Goal: Task Accomplishment & Management: Complete application form

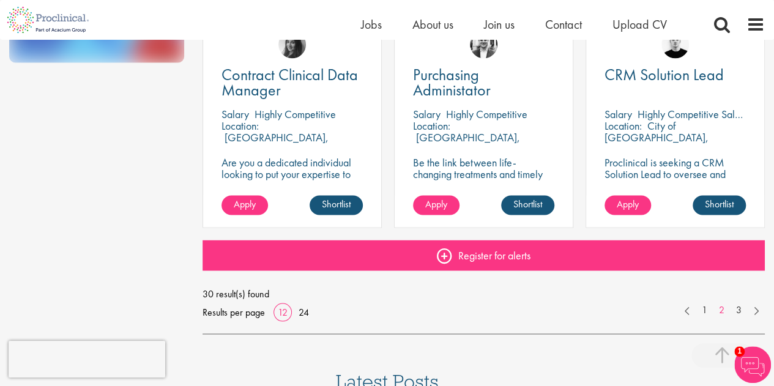
scroll to position [932, 0]
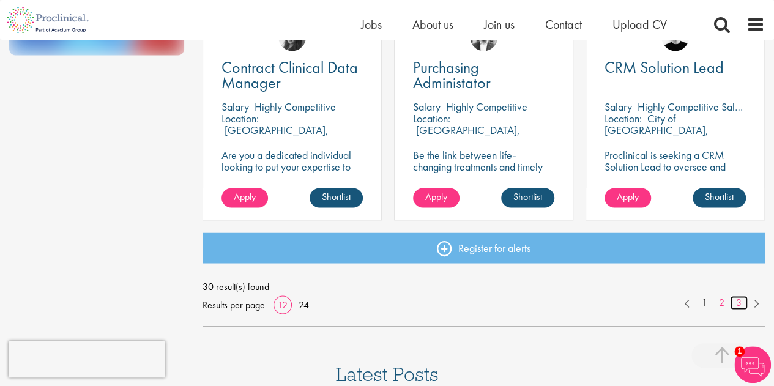
click at [739, 304] on link "3" at bounding box center [739, 303] width 18 height 14
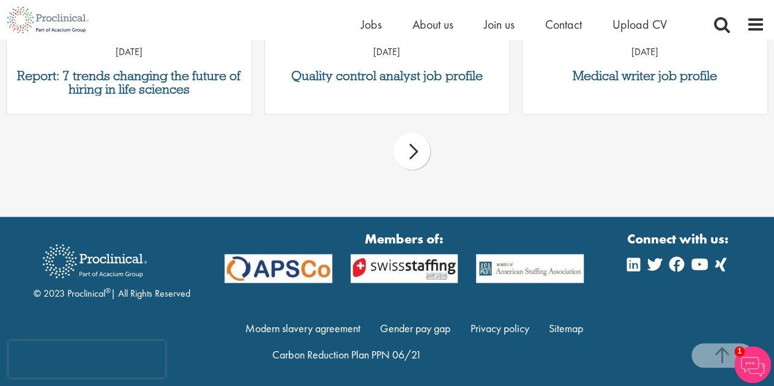
scroll to position [1158, 0]
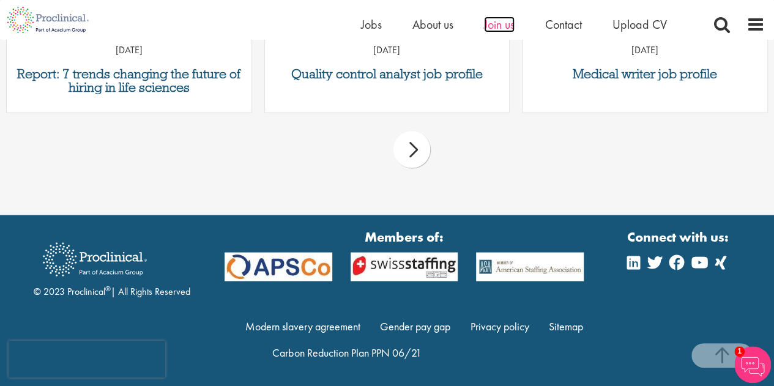
click at [495, 29] on span "Join us" at bounding box center [499, 25] width 31 height 16
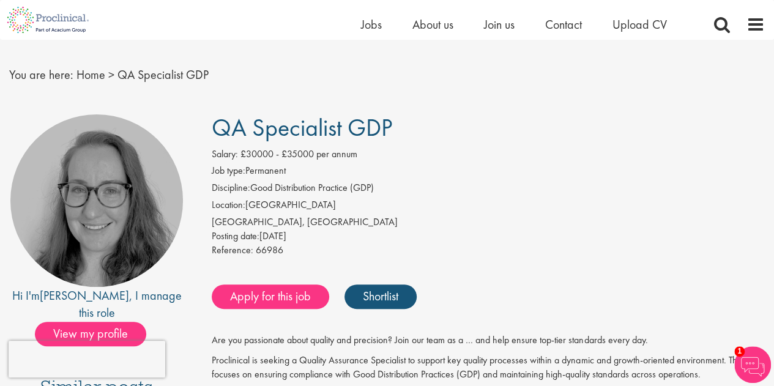
scroll to position [14, 0]
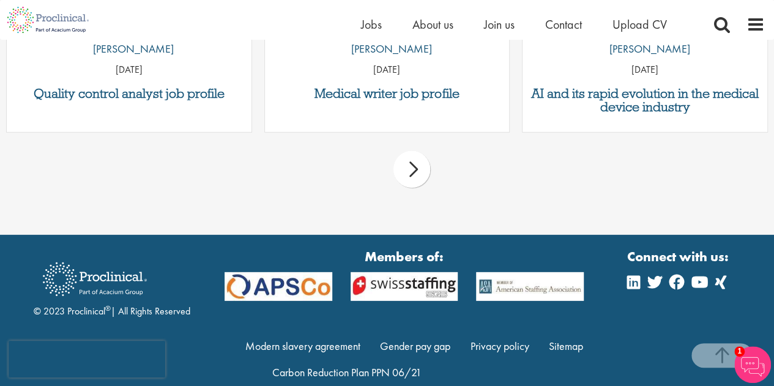
scroll to position [1688, 0]
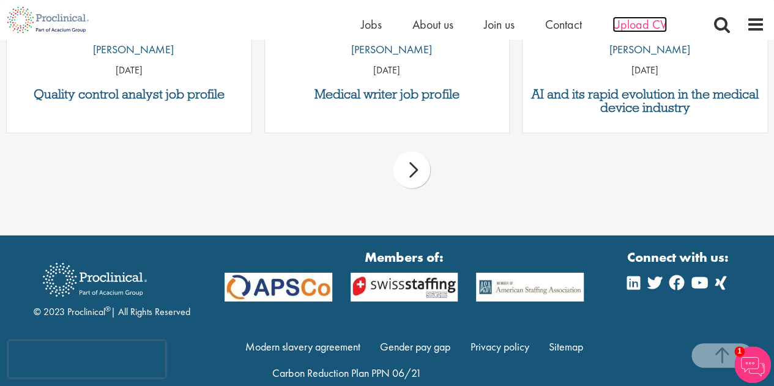
click at [644, 25] on span "Upload CV" at bounding box center [640, 25] width 54 height 16
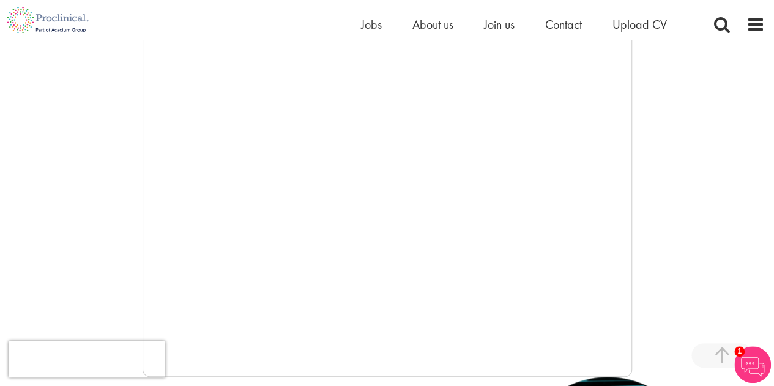
scroll to position [390, 0]
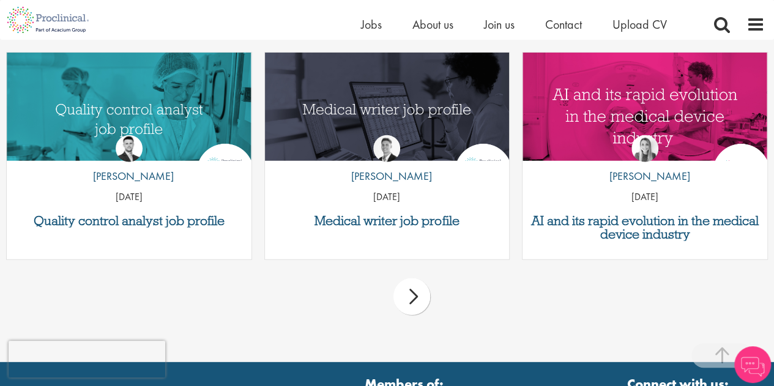
scroll to position [1561, 0]
click at [637, 20] on span "Upload CV" at bounding box center [640, 25] width 54 height 16
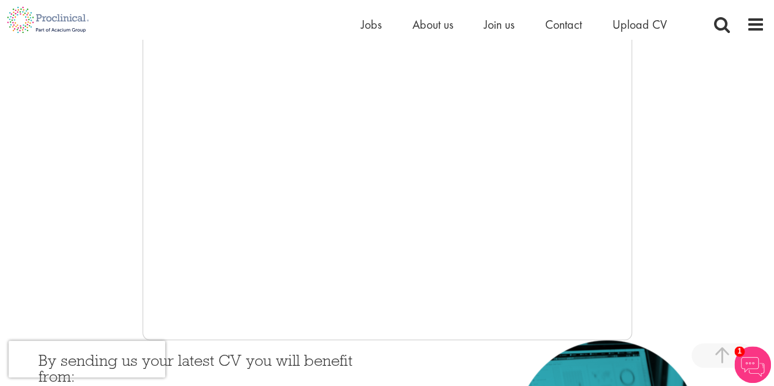
scroll to position [320, 0]
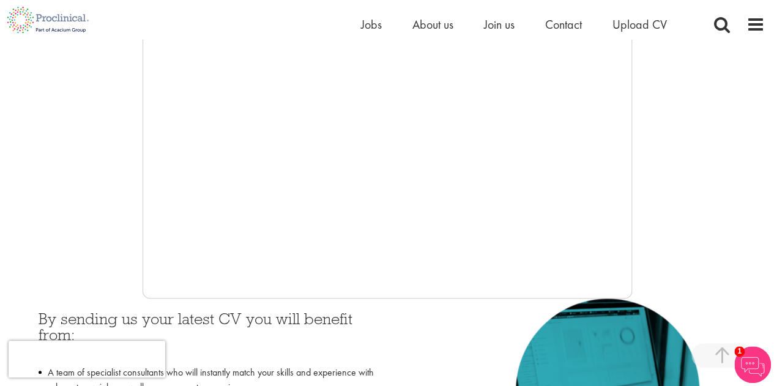
drag, startPoint x: 414, startPoint y: 296, endPoint x: 139, endPoint y: 181, distance: 297.7
drag, startPoint x: 139, startPoint y: 181, endPoint x: 83, endPoint y: 197, distance: 58.4
click at [83, 197] on div at bounding box center [387, 114] width 756 height 367
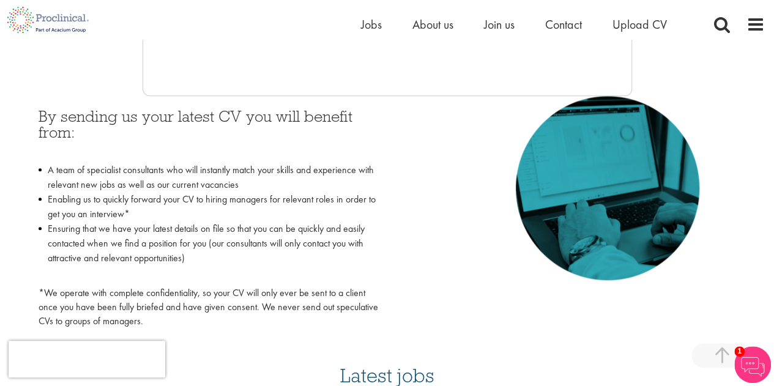
scroll to position [595, 0]
